Goal: Find specific page/section: Find specific page/section

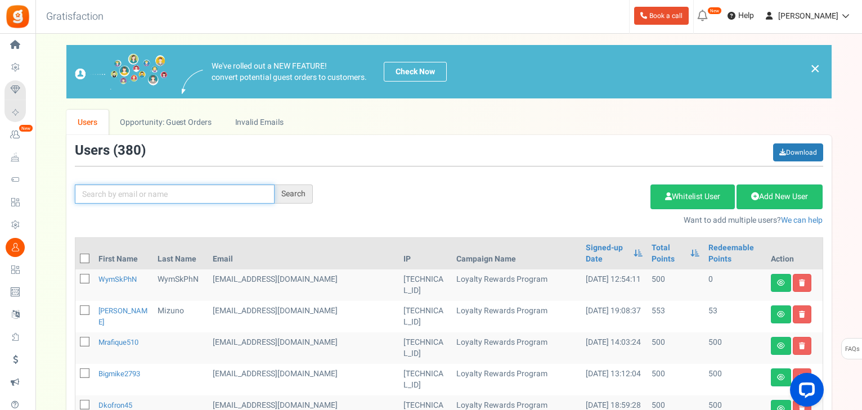
click at [155, 192] on input "text" at bounding box center [175, 194] width 200 height 19
type input "[PERSON_NAME]"
click at [307, 200] on div "Search" at bounding box center [294, 194] width 38 height 19
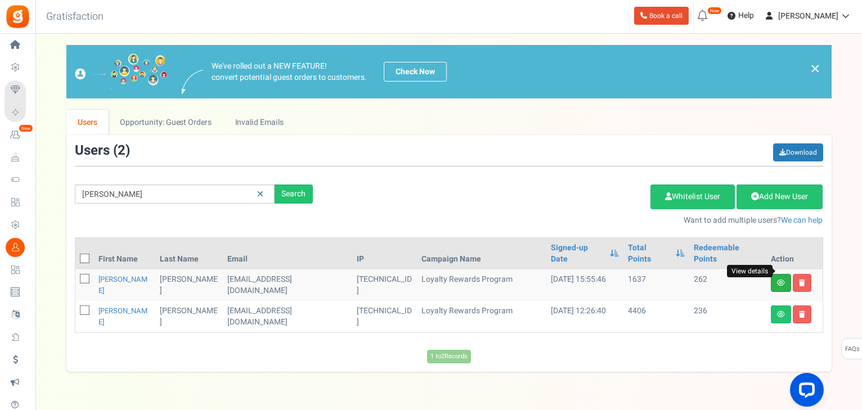
click at [779, 280] on icon at bounding box center [781, 283] width 8 height 7
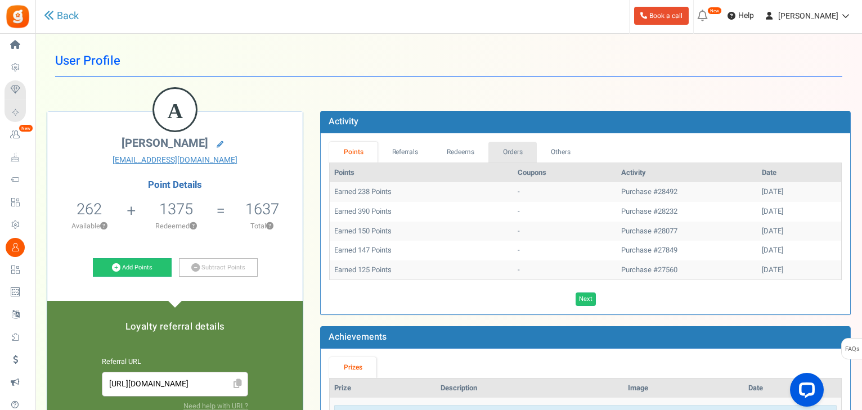
click at [513, 155] on link "Orders" at bounding box center [512, 152] width 48 height 21
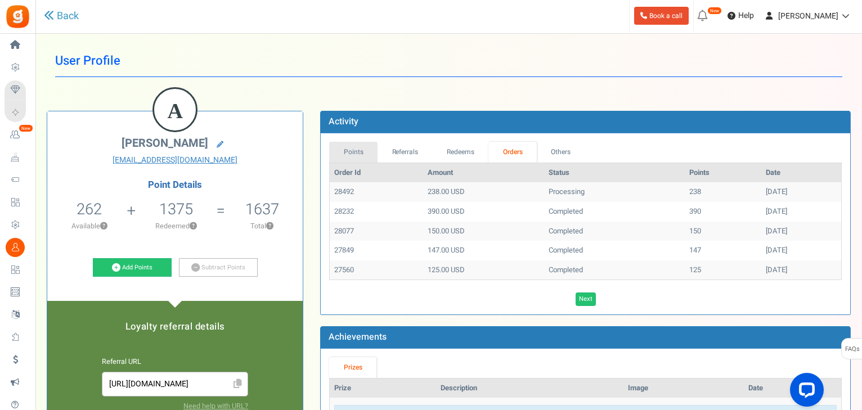
click at [358, 149] on link "Points" at bounding box center [353, 152] width 48 height 21
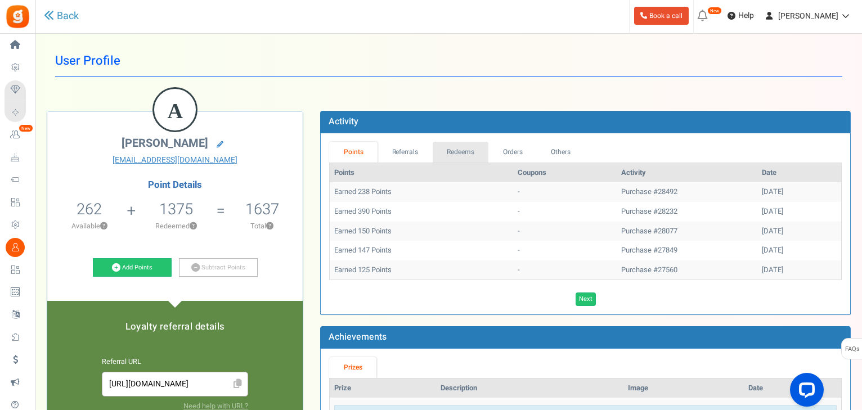
click at [457, 160] on link "Redeems" at bounding box center [461, 152] width 56 height 21
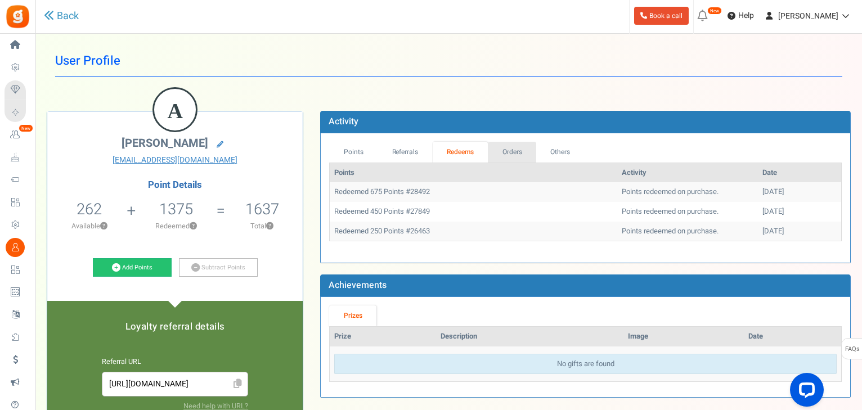
click at [504, 151] on link "Orders" at bounding box center [512, 152] width 48 height 21
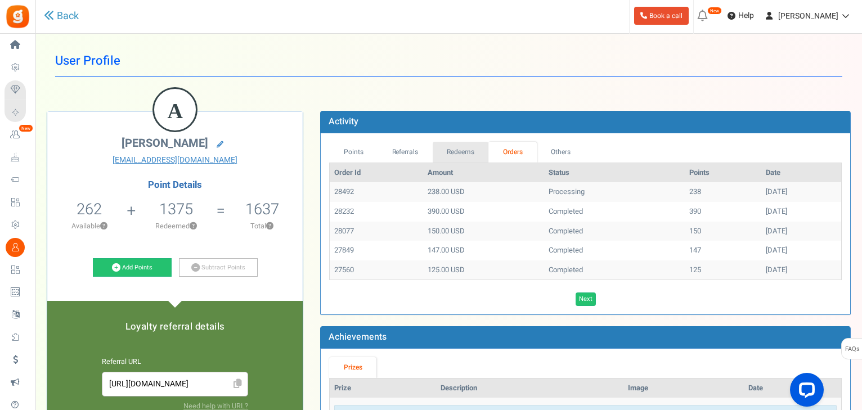
click at [451, 160] on link "Redeems" at bounding box center [461, 152] width 56 height 21
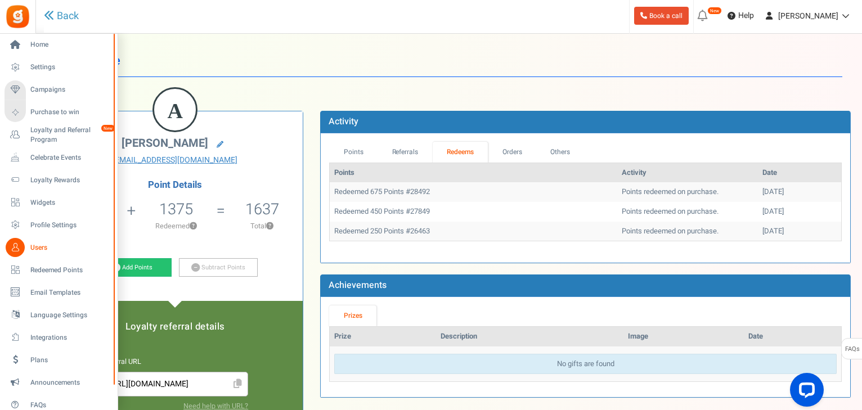
click at [33, 245] on span "Users" at bounding box center [69, 248] width 79 height 10
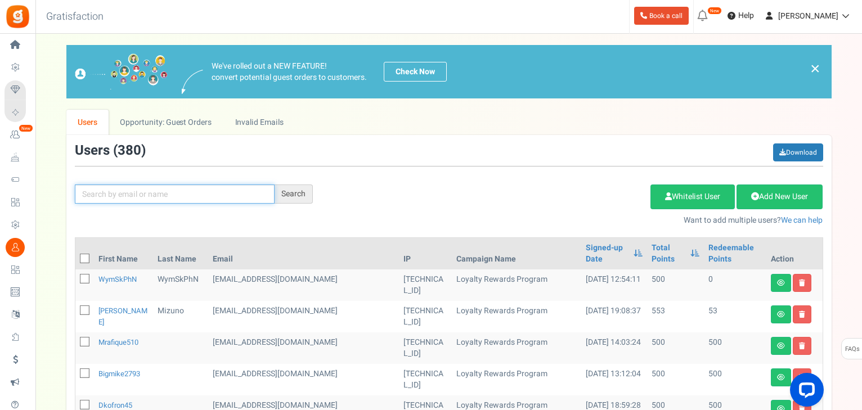
click at [215, 192] on input "text" at bounding box center [175, 194] width 200 height 19
type input "[PERSON_NAME]"
click at [294, 194] on div "Search" at bounding box center [294, 194] width 38 height 19
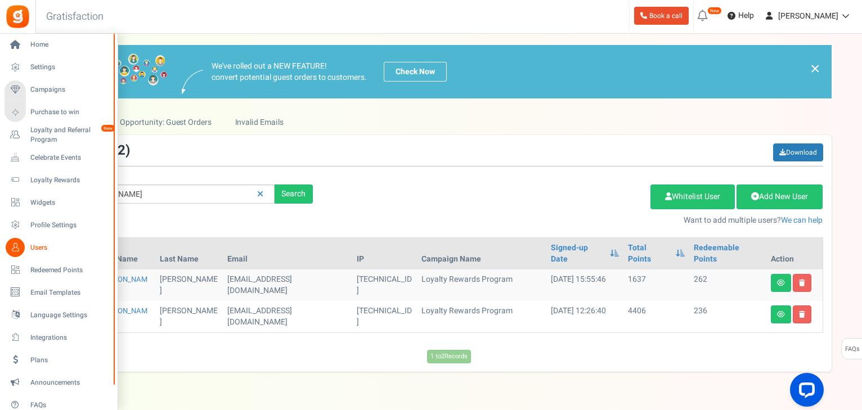
click at [34, 248] on span "Users" at bounding box center [69, 248] width 79 height 10
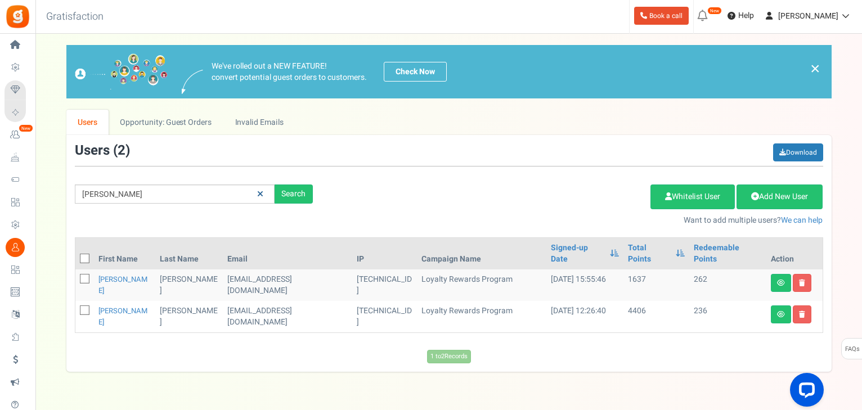
click at [260, 196] on icon at bounding box center [260, 194] width 6 height 8
